Goal: Entertainment & Leisure: Consume media (video, audio)

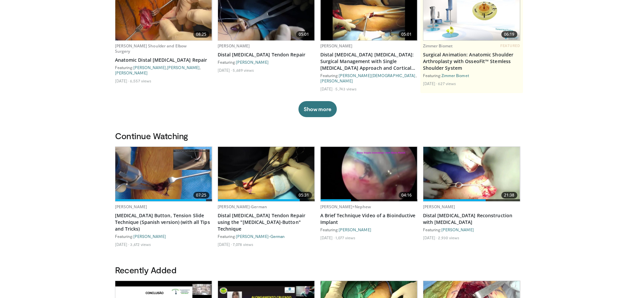
scroll to position [100, 0]
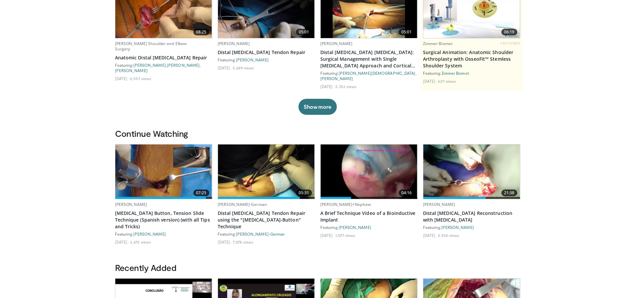
click at [173, 172] on img at bounding box center [163, 171] width 97 height 54
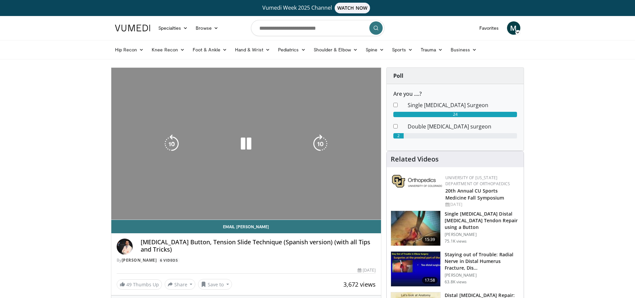
click at [245, 180] on div "10 seconds Tap to unmute" at bounding box center [246, 144] width 270 height 152
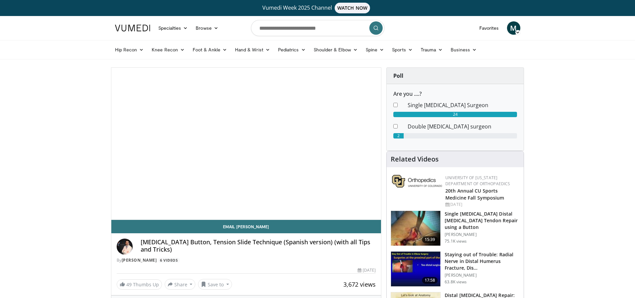
click at [246, 144] on span "Video Player" at bounding box center [246, 144] width 0 height 0
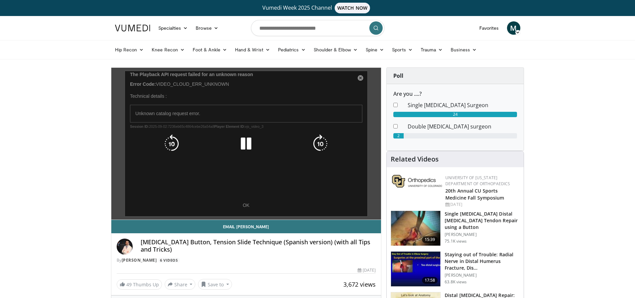
click at [166, 140] on icon "Video Player" at bounding box center [171, 143] width 19 height 19
